Goal: Task Accomplishment & Management: Manage account settings

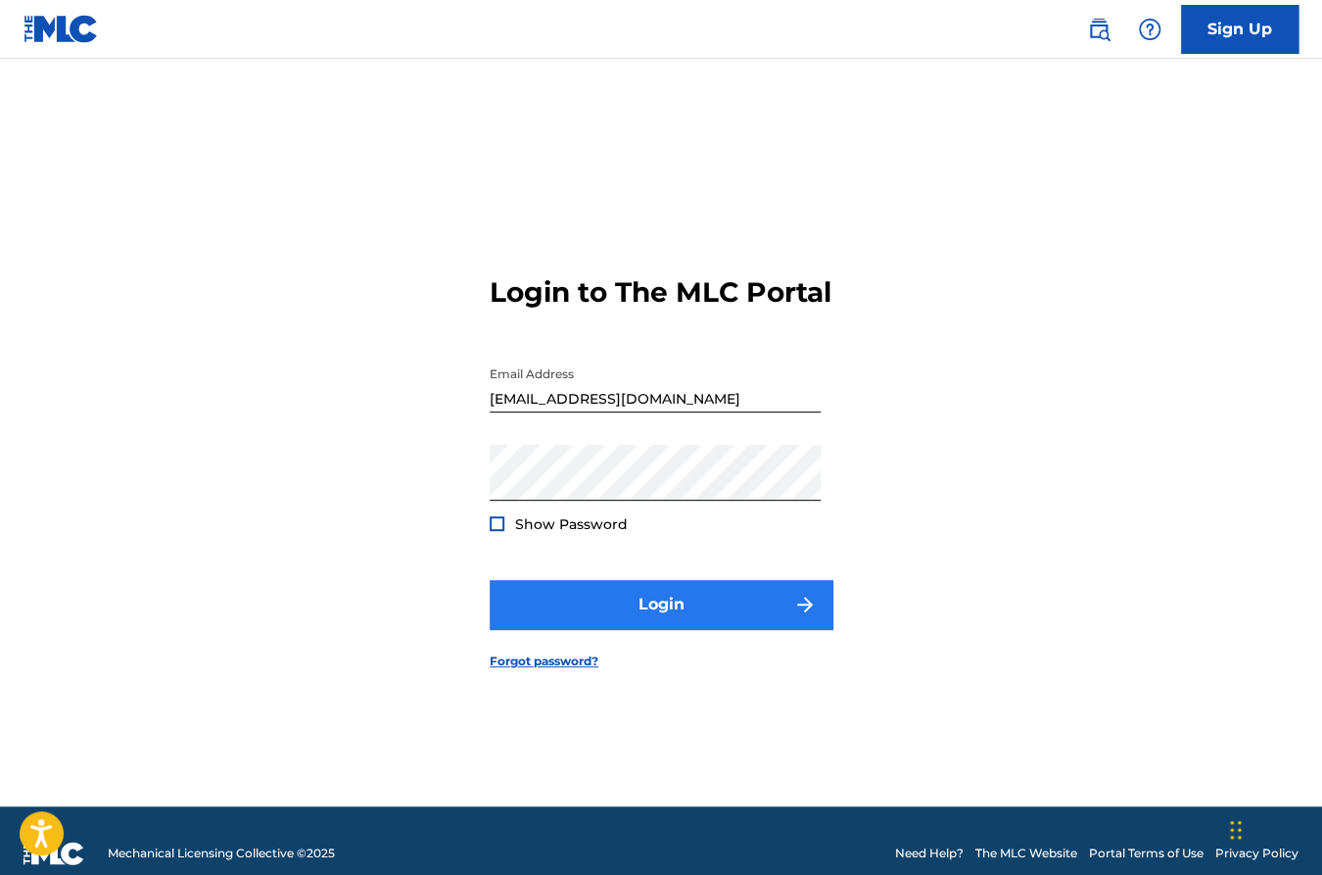
click at [621, 610] on button "Login" at bounding box center [661, 604] width 343 height 49
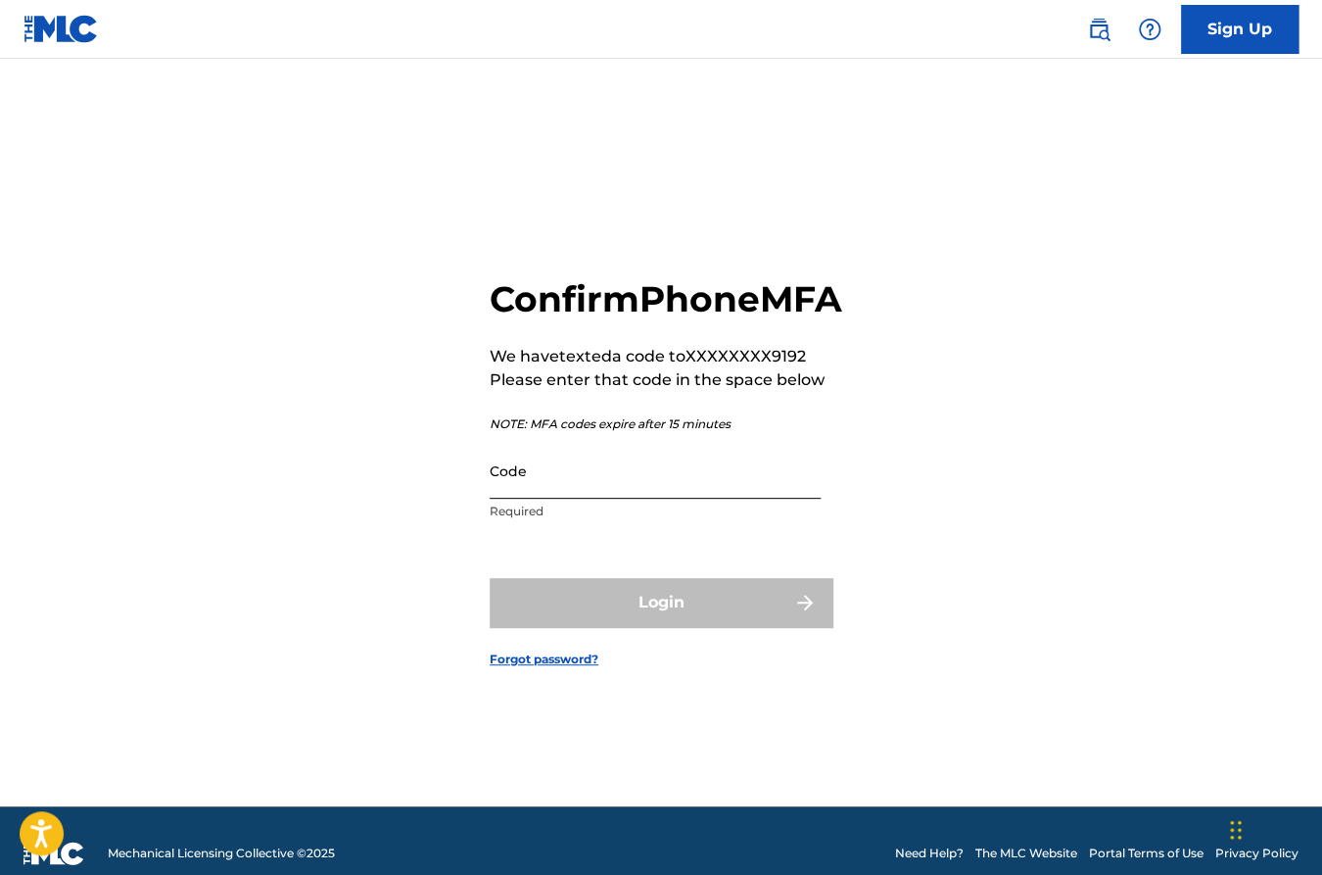
click at [610, 499] on input "Code" at bounding box center [655, 471] width 331 height 56
click at [614, 499] on input "Code" at bounding box center [655, 471] width 331 height 56
click at [606, 499] on input "Code" at bounding box center [655, 471] width 331 height 56
paste input "826309"
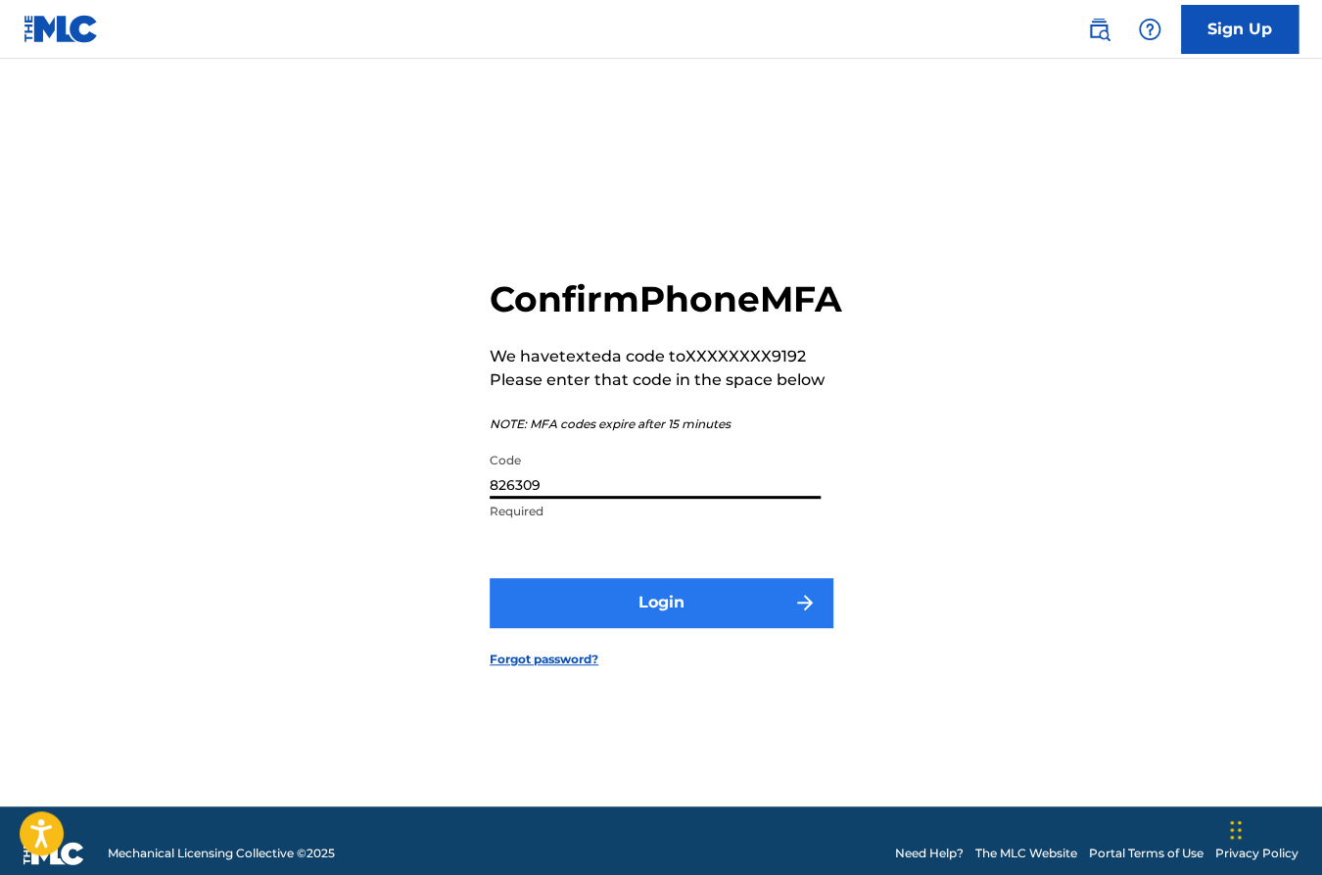
type input "826309"
click at [634, 621] on button "Login" at bounding box center [661, 602] width 343 height 49
